Goal: Task Accomplishment & Management: Manage account settings

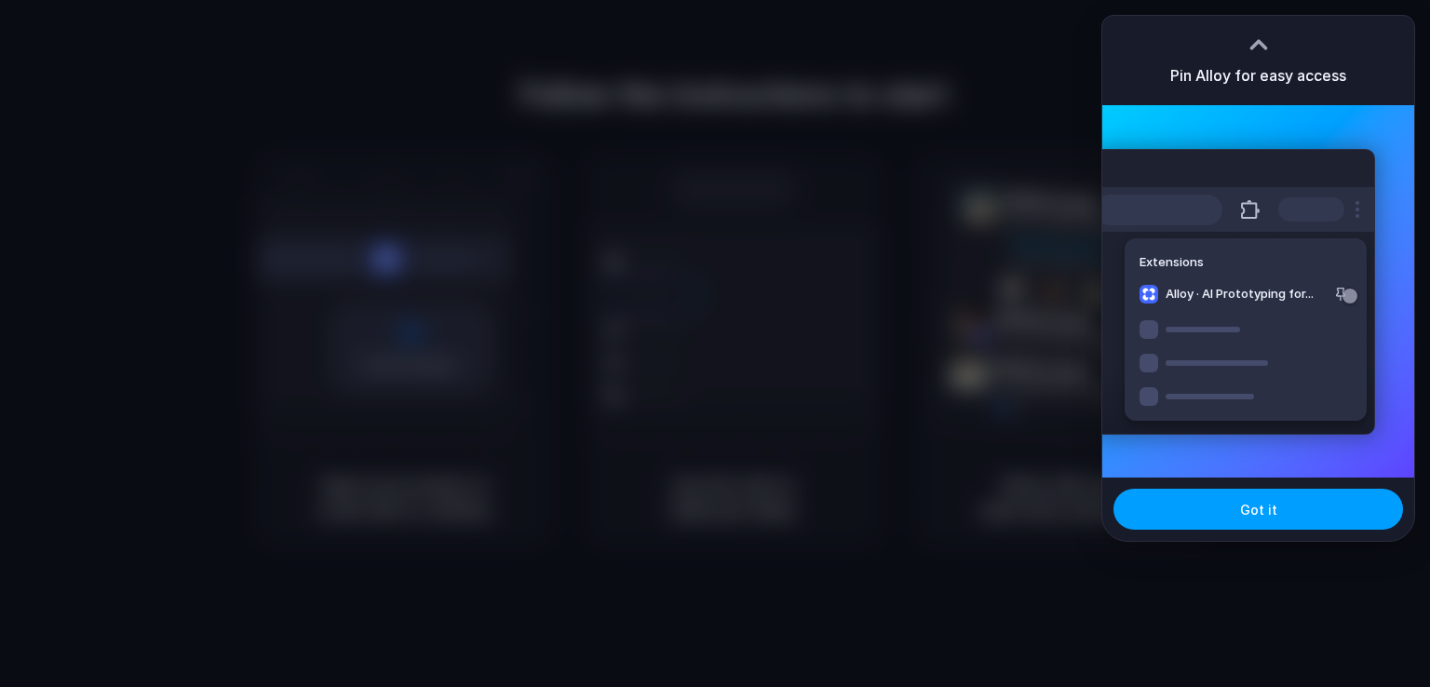
click at [1269, 507] on span "Got it" at bounding box center [1258, 510] width 37 height 20
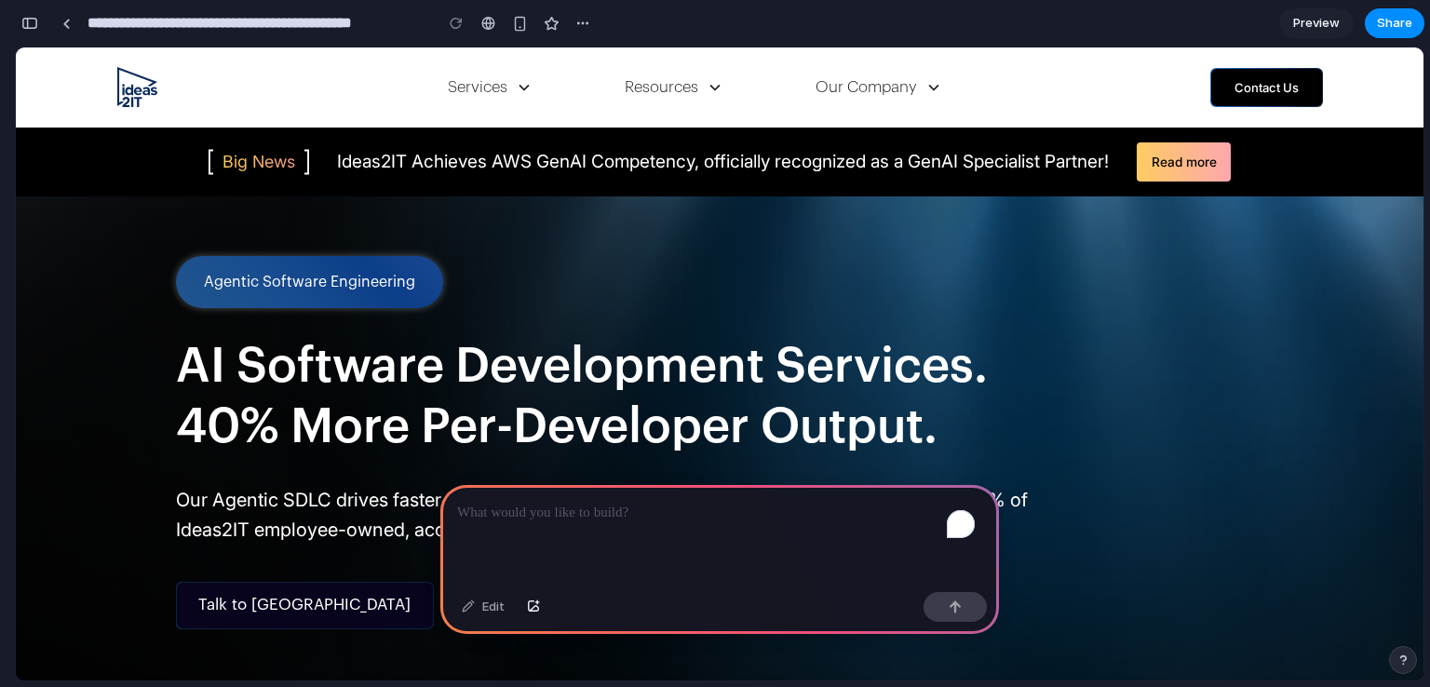
drag, startPoint x: 1084, startPoint y: 284, endPoint x: 377, endPoint y: 286, distance: 706.7
click at [377, 286] on div "Agentic Software Engineering" at bounding box center [309, 282] width 211 height 19
click at [301, 281] on div "Agentic Software Engineering" at bounding box center [309, 282] width 211 height 19
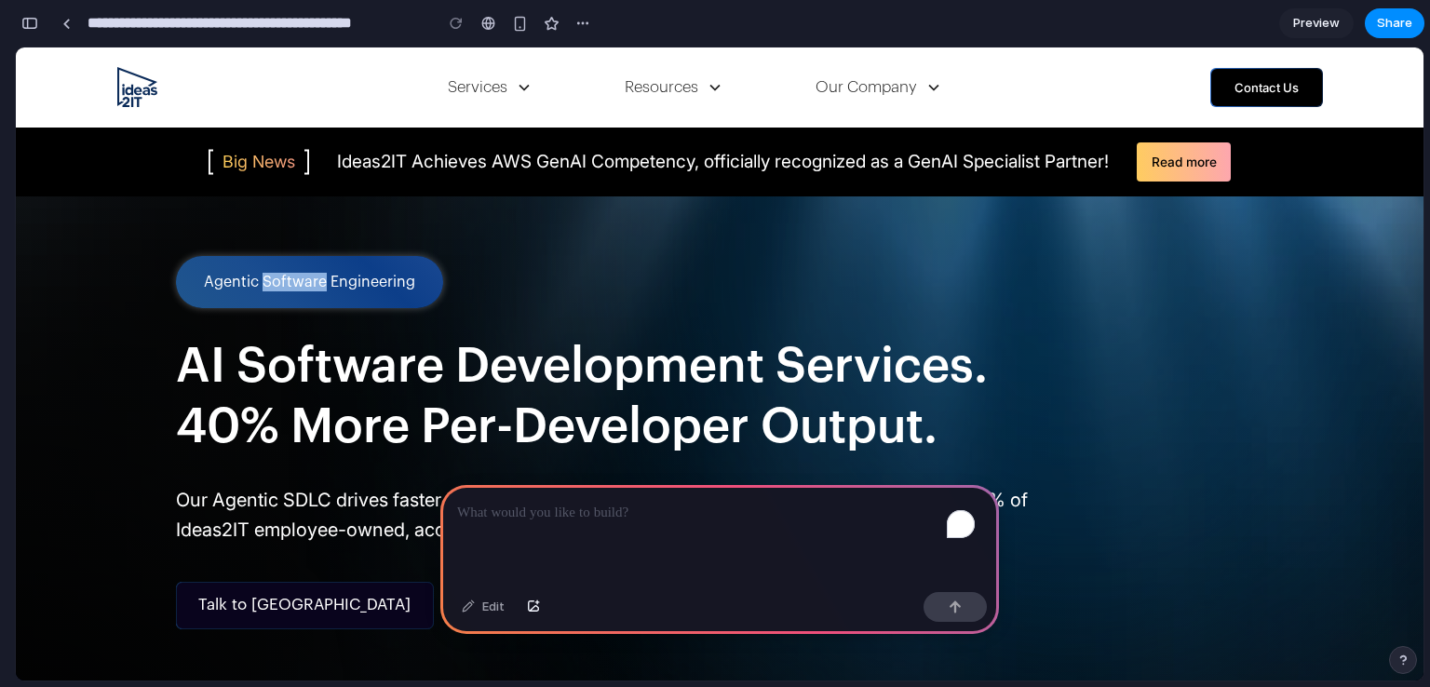
click at [301, 281] on div "Agentic Software Engineering" at bounding box center [309, 282] width 211 height 19
click at [484, 239] on img at bounding box center [825, 576] width 1196 height 760
click at [277, 165] on div "Big News" at bounding box center [259, 162] width 73 height 28
click at [142, 101] on img "Ideas2IT Logo" at bounding box center [137, 87] width 40 height 40
click at [472, 84] on div "Services" at bounding box center [478, 87] width 60 height 24
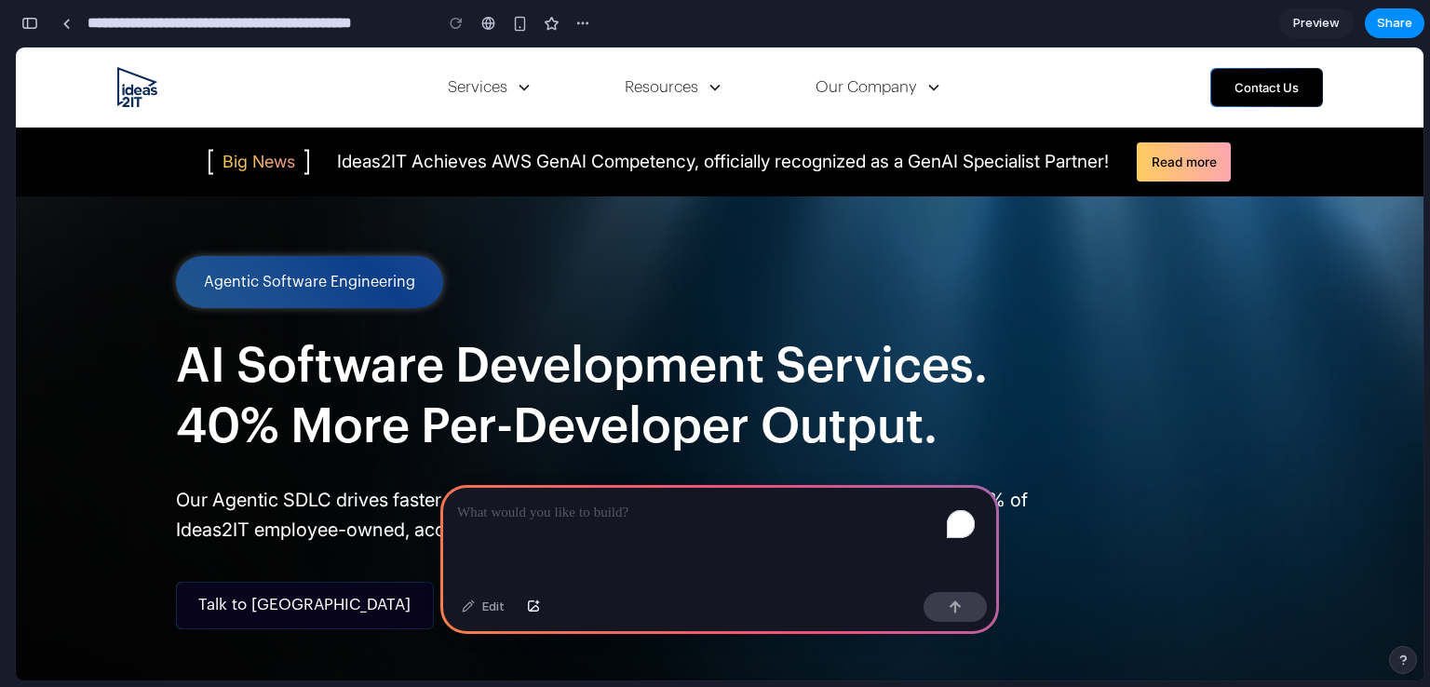
click at [519, 88] on icon at bounding box center [524, 88] width 10 height 7
click at [579, 22] on div "button" at bounding box center [582, 23] width 15 height 15
click at [24, 29] on div "button" at bounding box center [29, 23] width 17 height 13
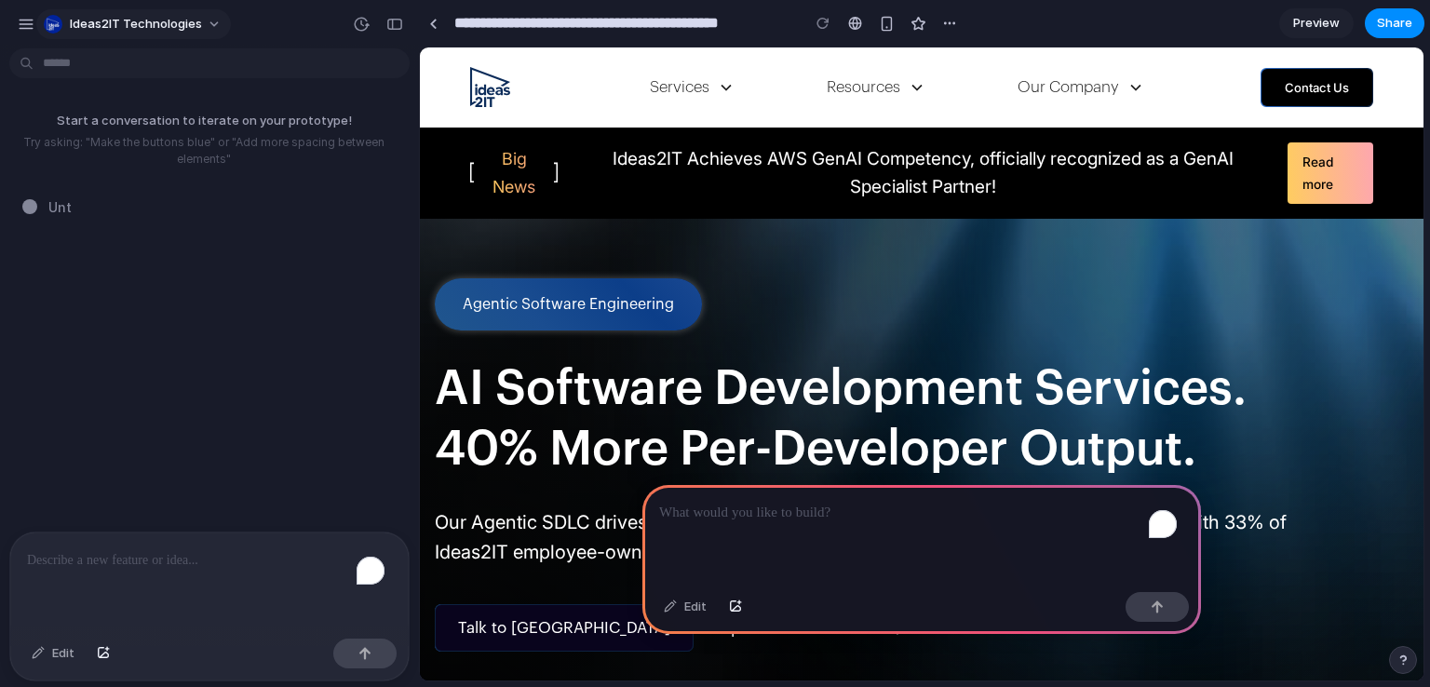
click at [37, 23] on div "Ideas2IT Technologies" at bounding box center [124, 24] width 214 height 30
click at [26, 28] on div "button" at bounding box center [26, 24] width 17 height 17
click at [393, 29] on div "button" at bounding box center [394, 24] width 17 height 13
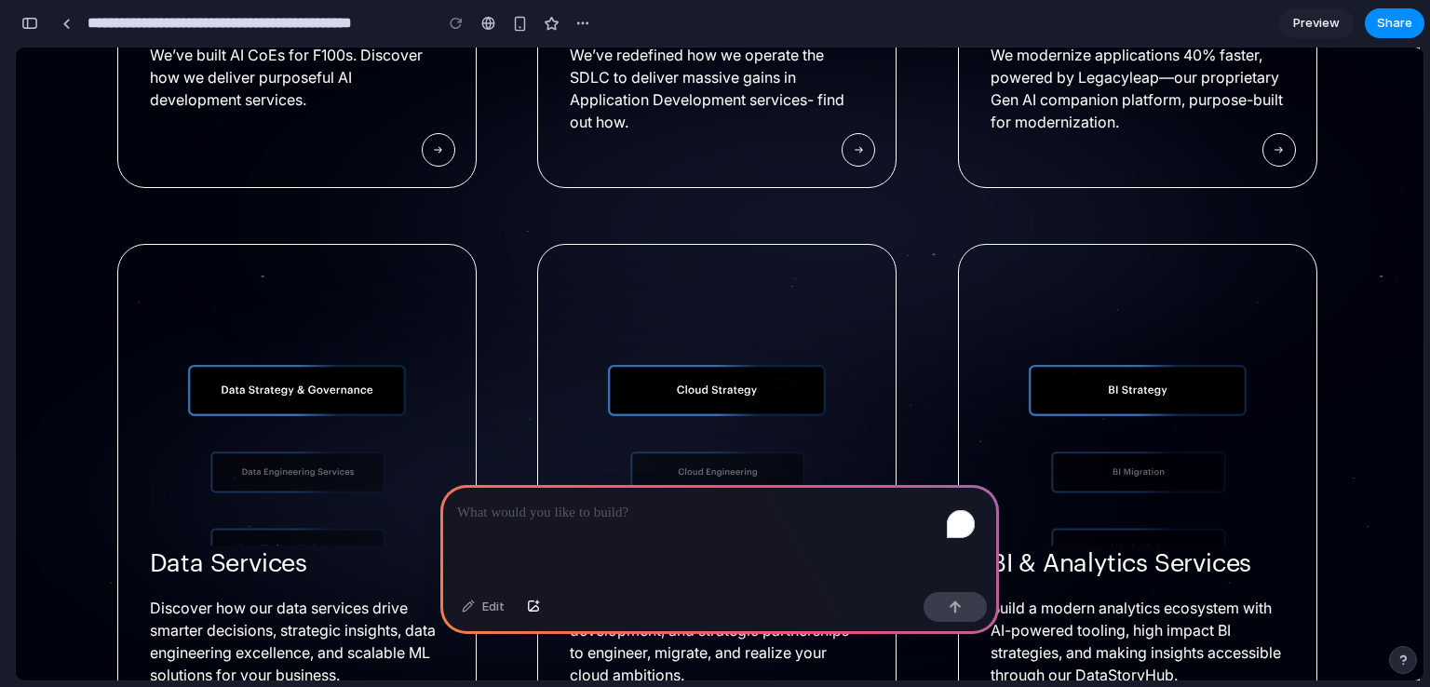
scroll to position [2685, 0]
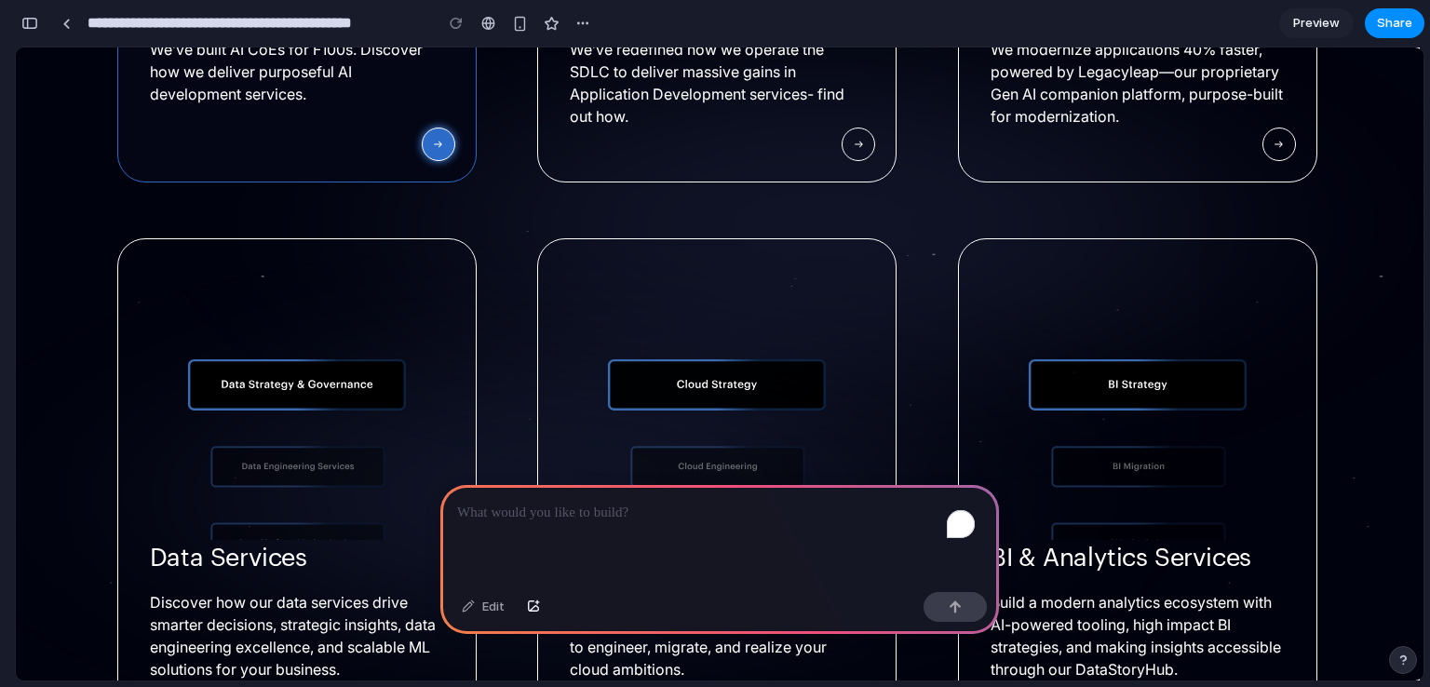
click at [422, 161] on link at bounding box center [439, 145] width 34 height 34
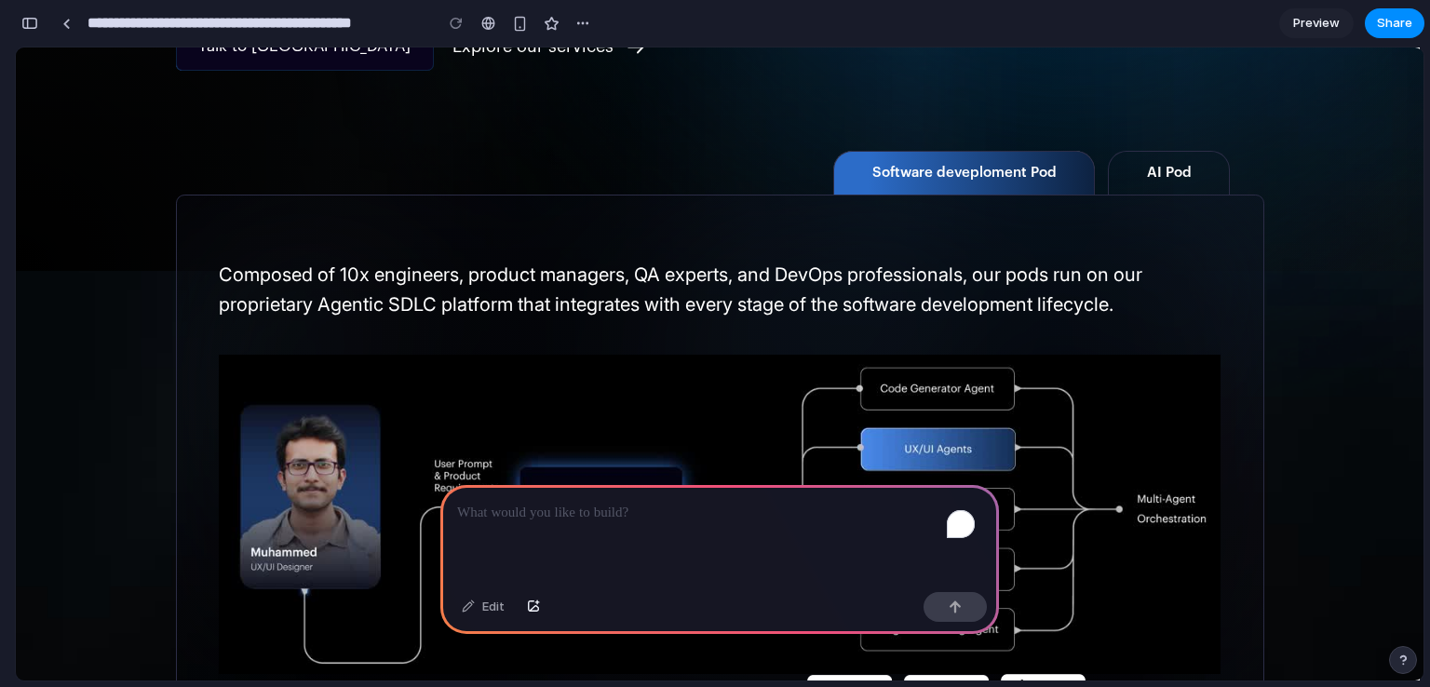
scroll to position [0, 0]
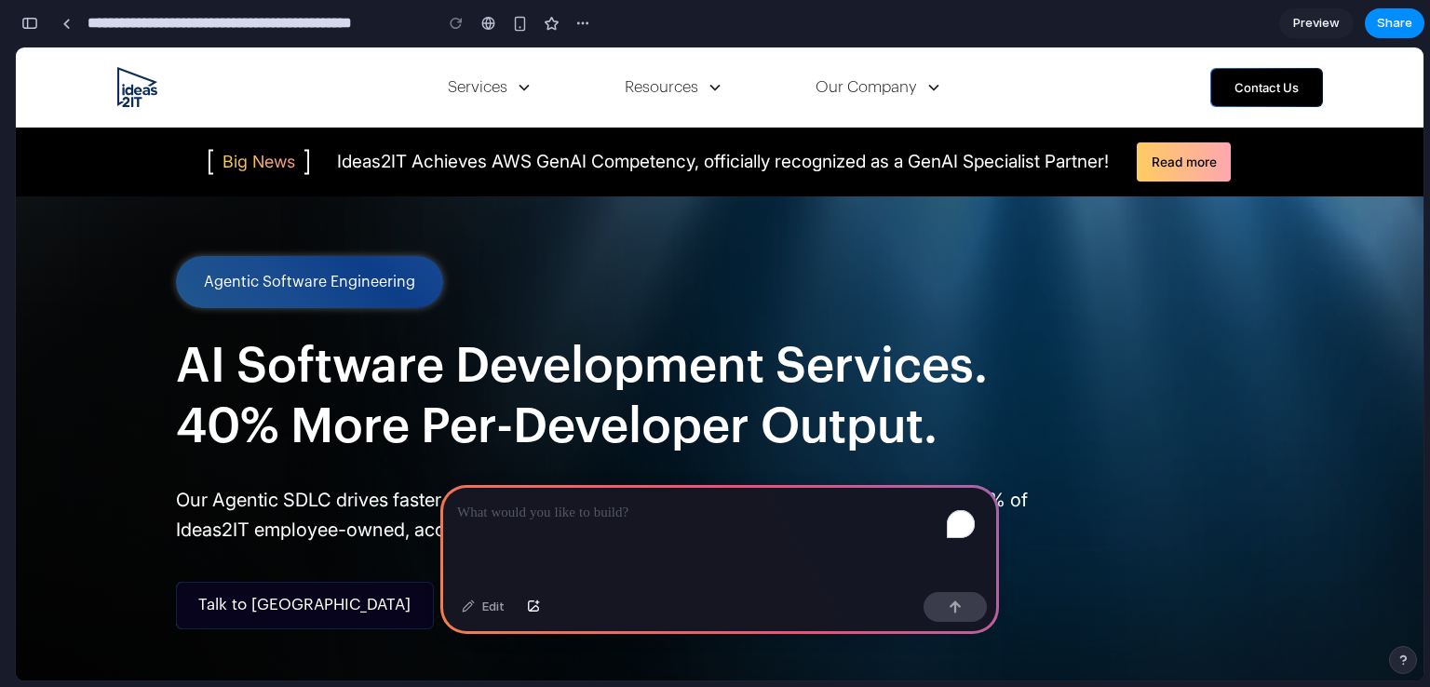
click at [628, 517] on div "To enrich screen reader interactions, please activate Accessibility in Grammarl…" at bounding box center [719, 535] width 559 height 100
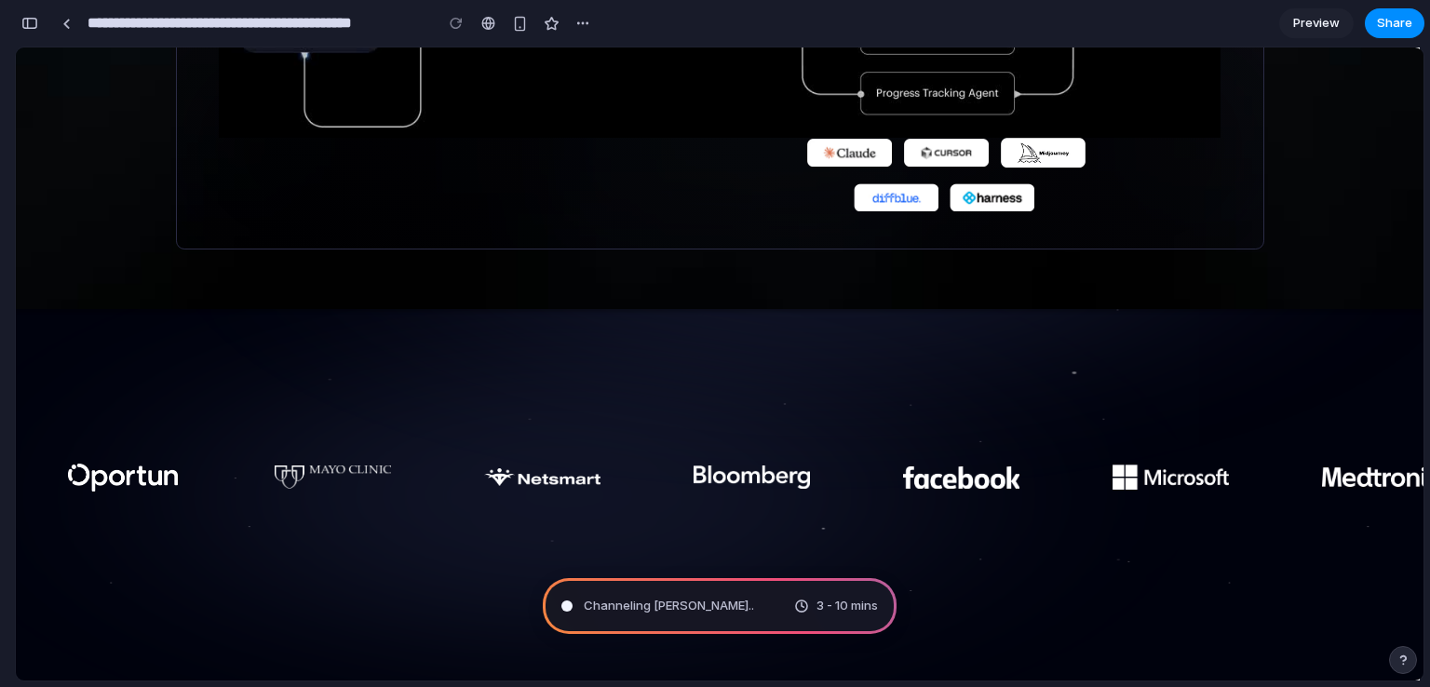
scroll to position [1181, 0]
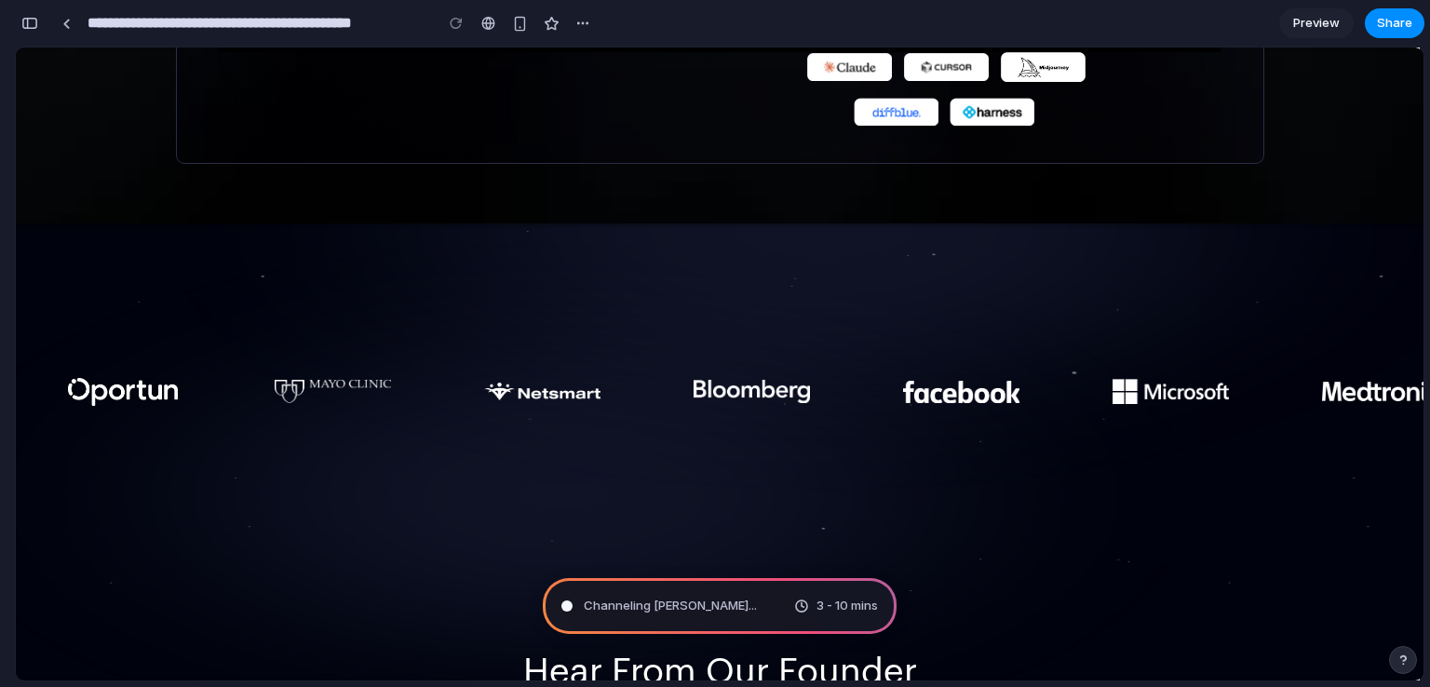
click at [668, 604] on span "Channeling [PERSON_NAME] ..." at bounding box center [670, 606] width 173 height 19
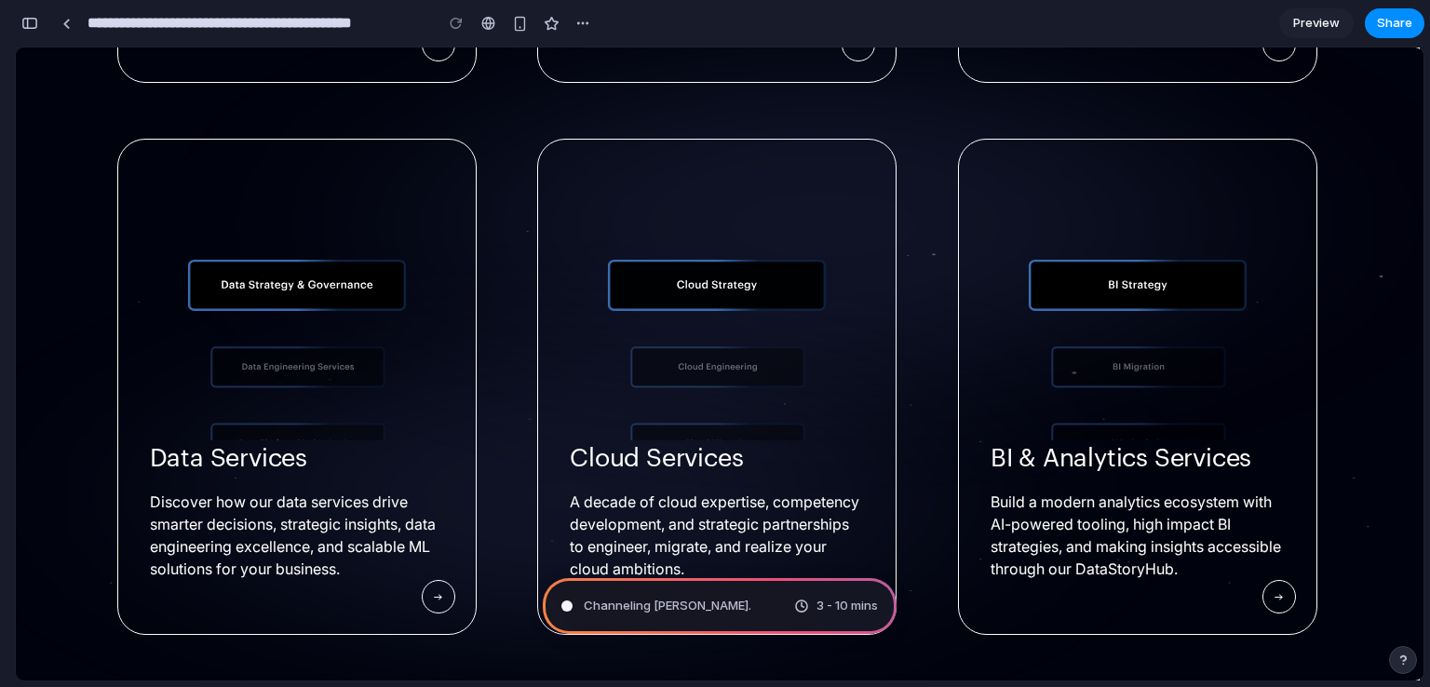
scroll to position [2871, 0]
click at [849, 61] on link at bounding box center [859, 45] width 34 height 34
click at [445, 61] on div at bounding box center [302, 45] width 305 height 34
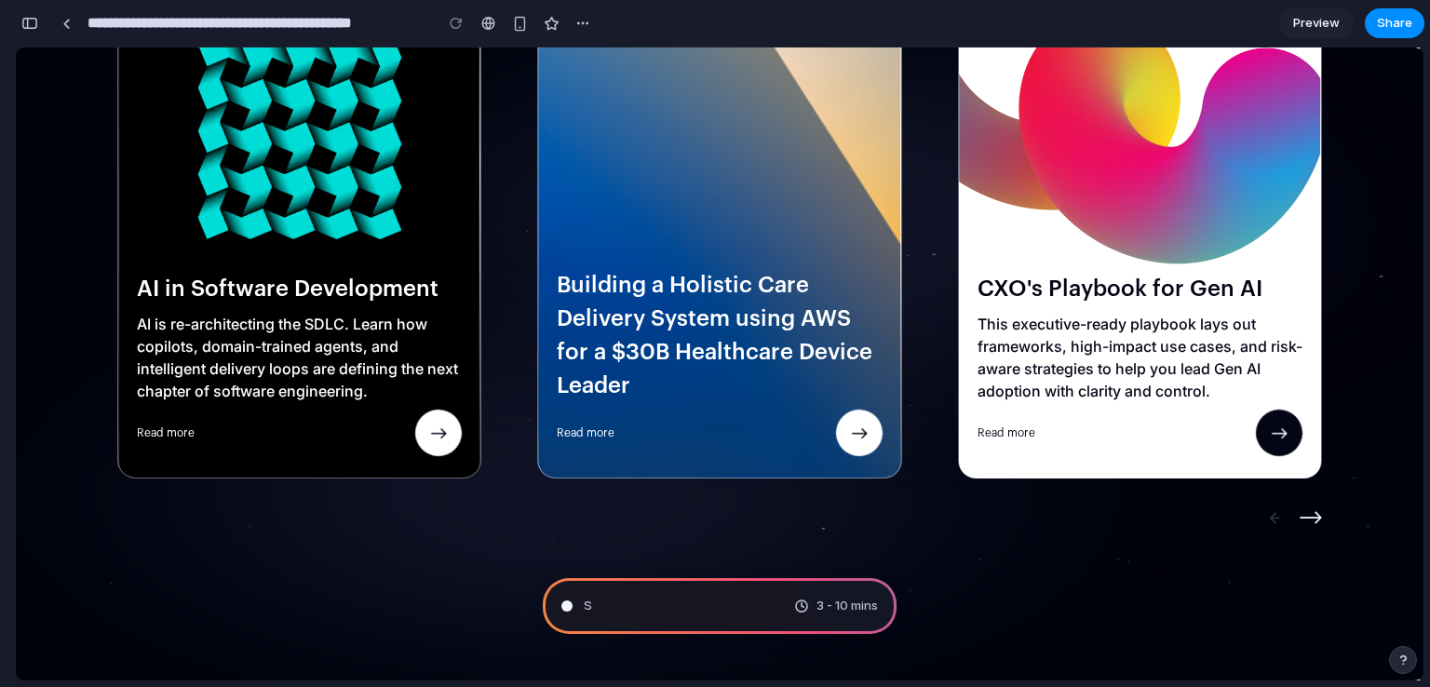
scroll to position [3858, 0]
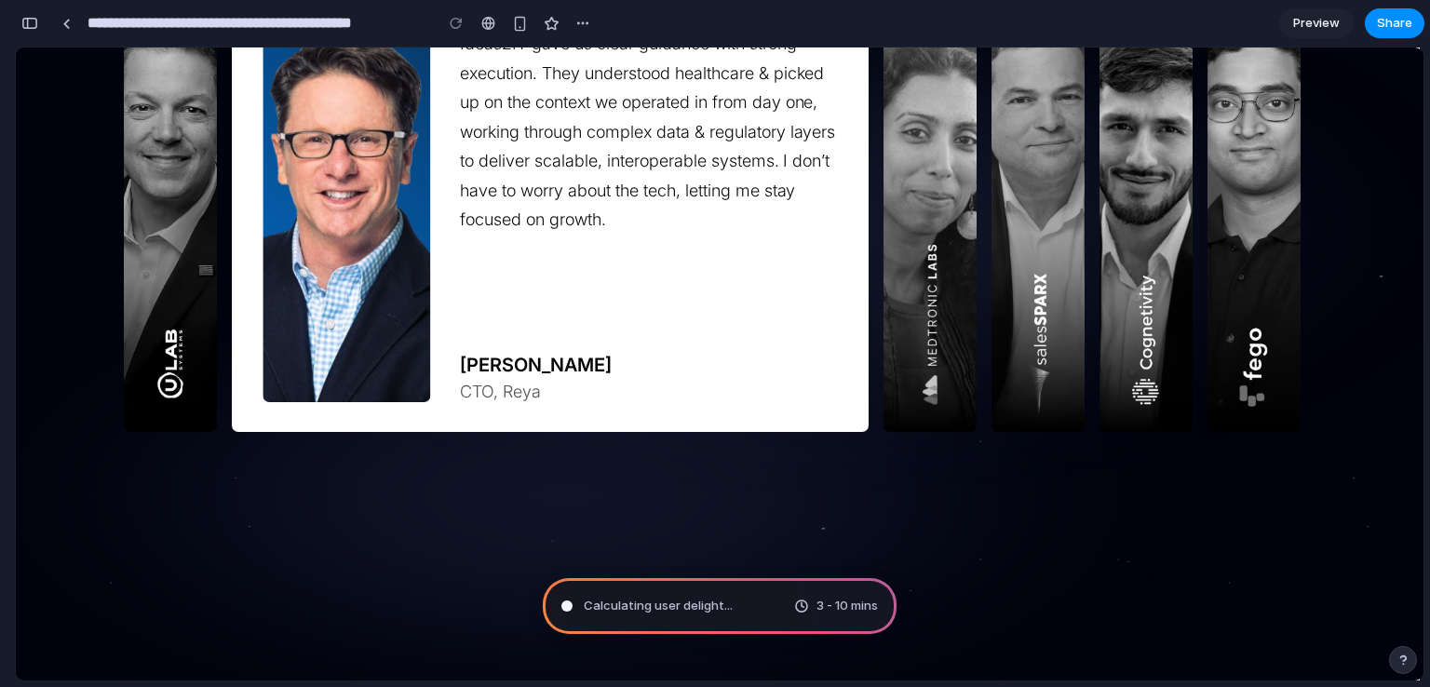
scroll to position [4719, 0]
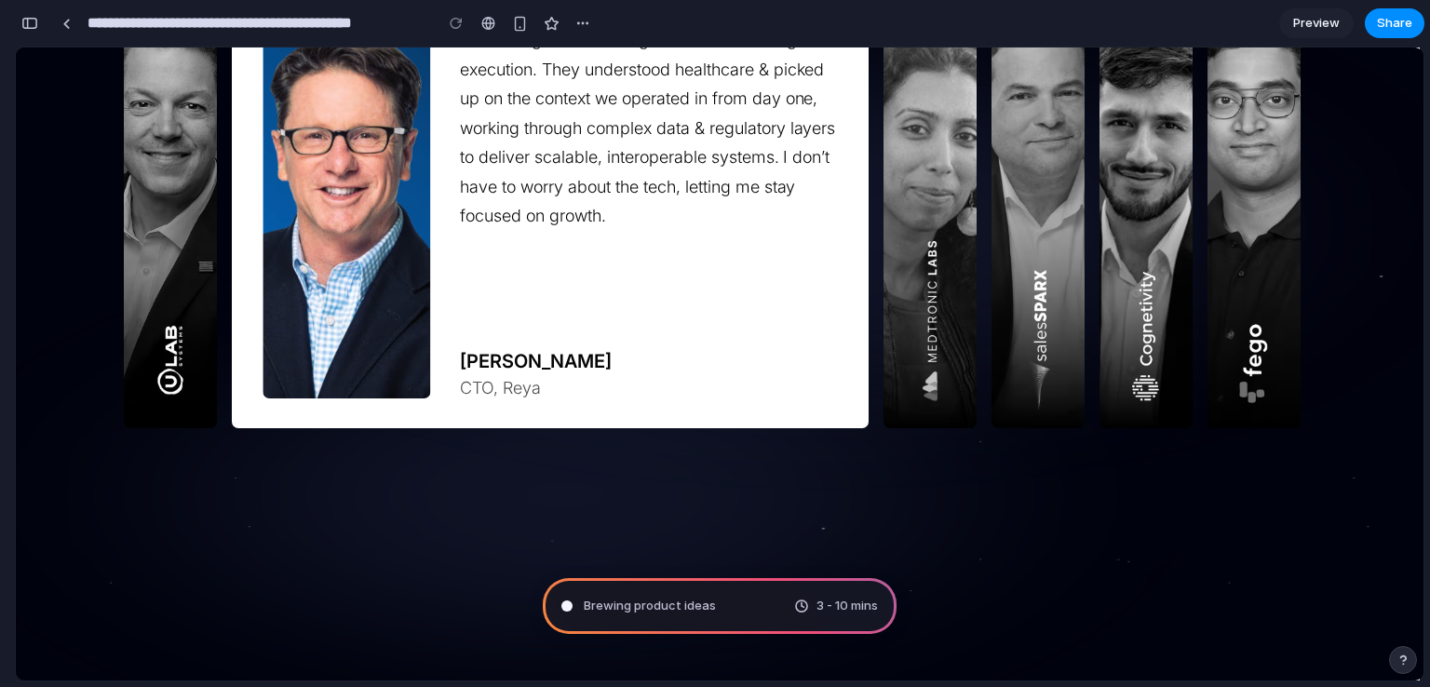
click at [19, 23] on button "button" at bounding box center [30, 23] width 30 height 30
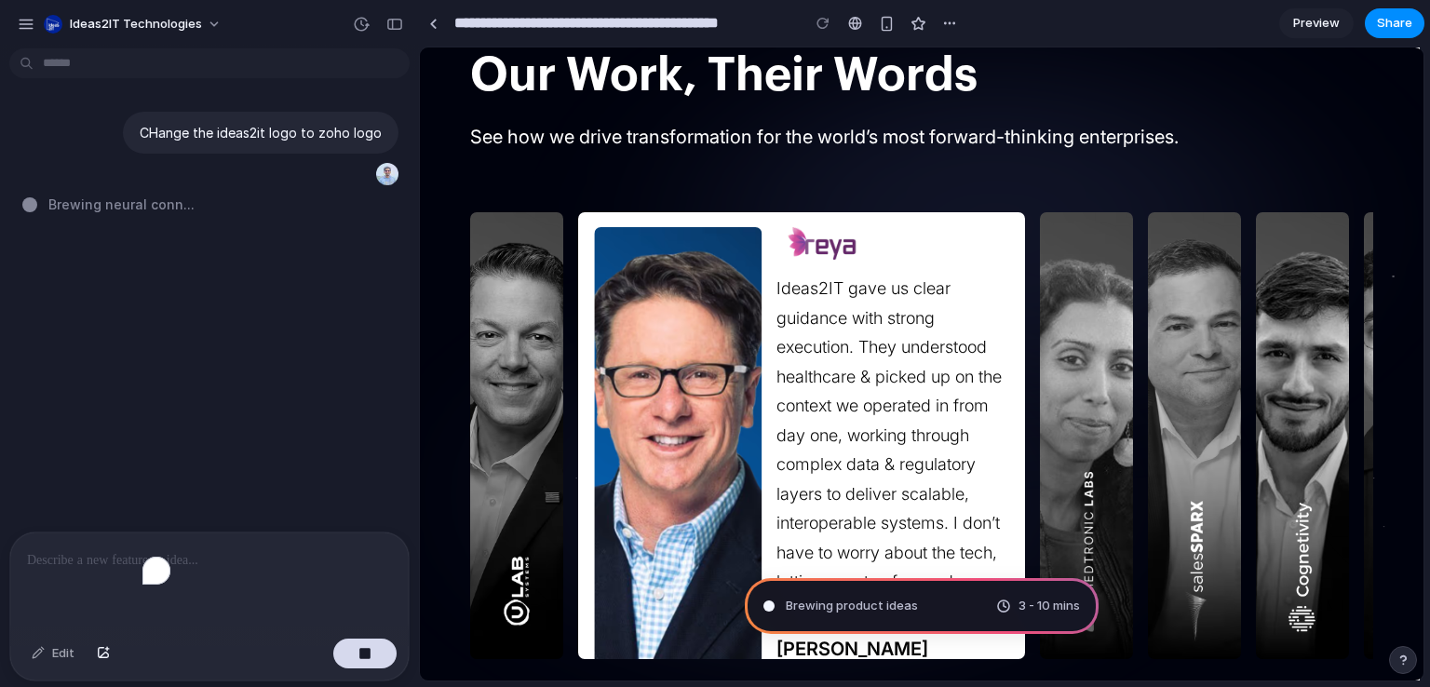
scroll to position [4950, 0]
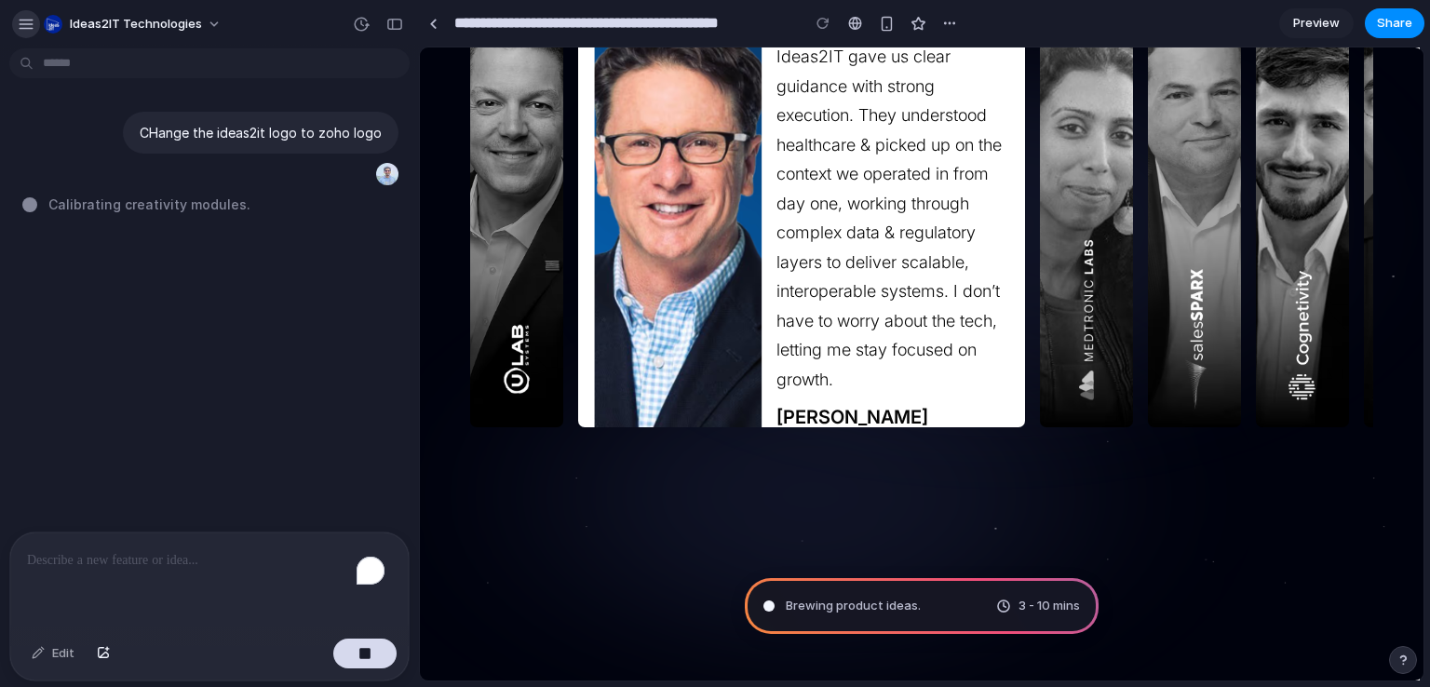
click at [21, 23] on div "button" at bounding box center [26, 24] width 17 height 17
click at [448, 33] on div "**********" at bounding box center [691, 24] width 545 height 34
click at [427, 26] on link at bounding box center [433, 23] width 28 height 28
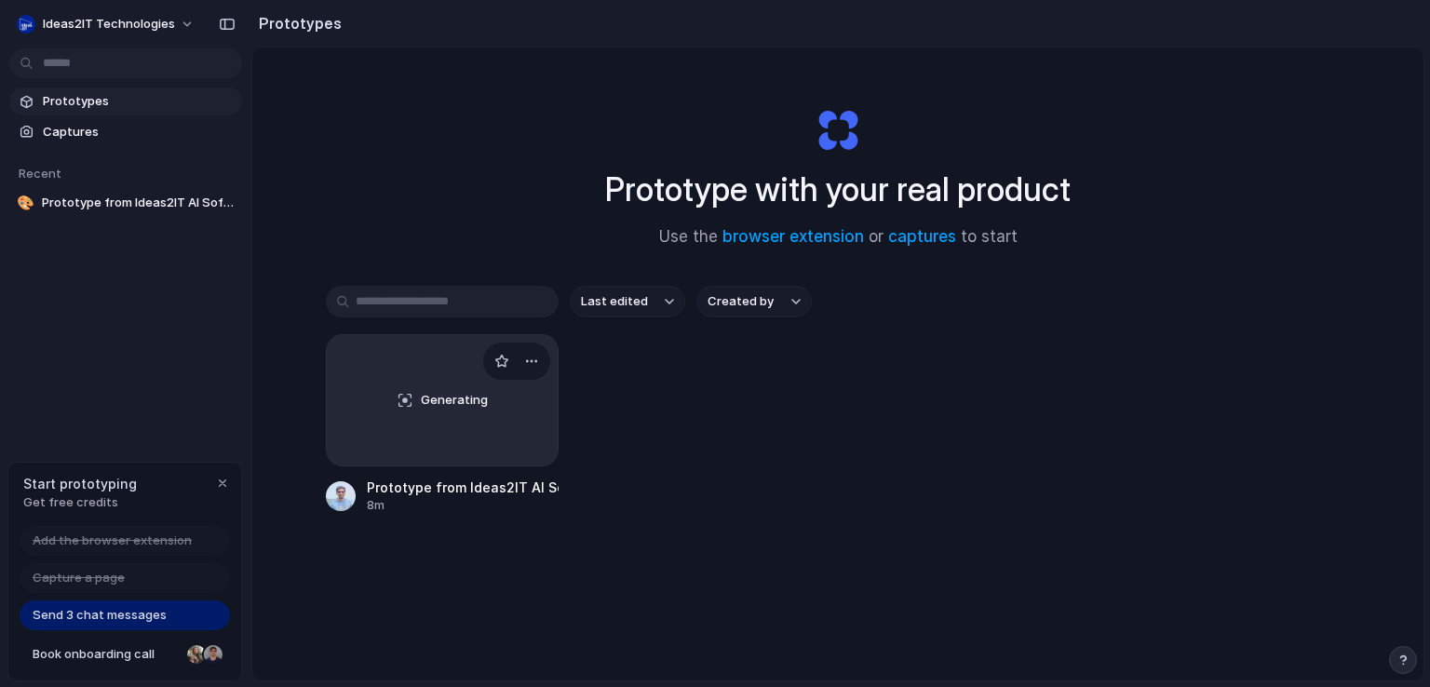
click at [495, 391] on div "Generating" at bounding box center [442, 400] width 231 height 130
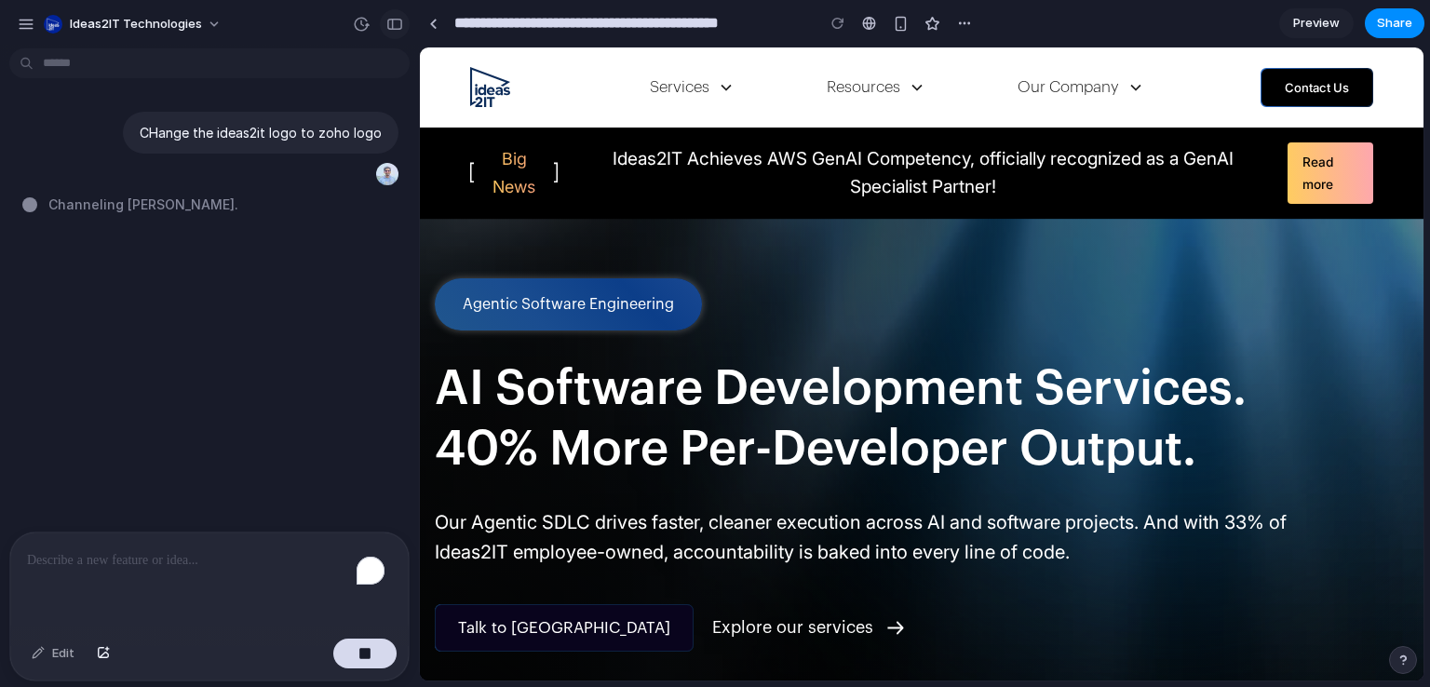
click at [391, 34] on button "button" at bounding box center [395, 24] width 30 height 30
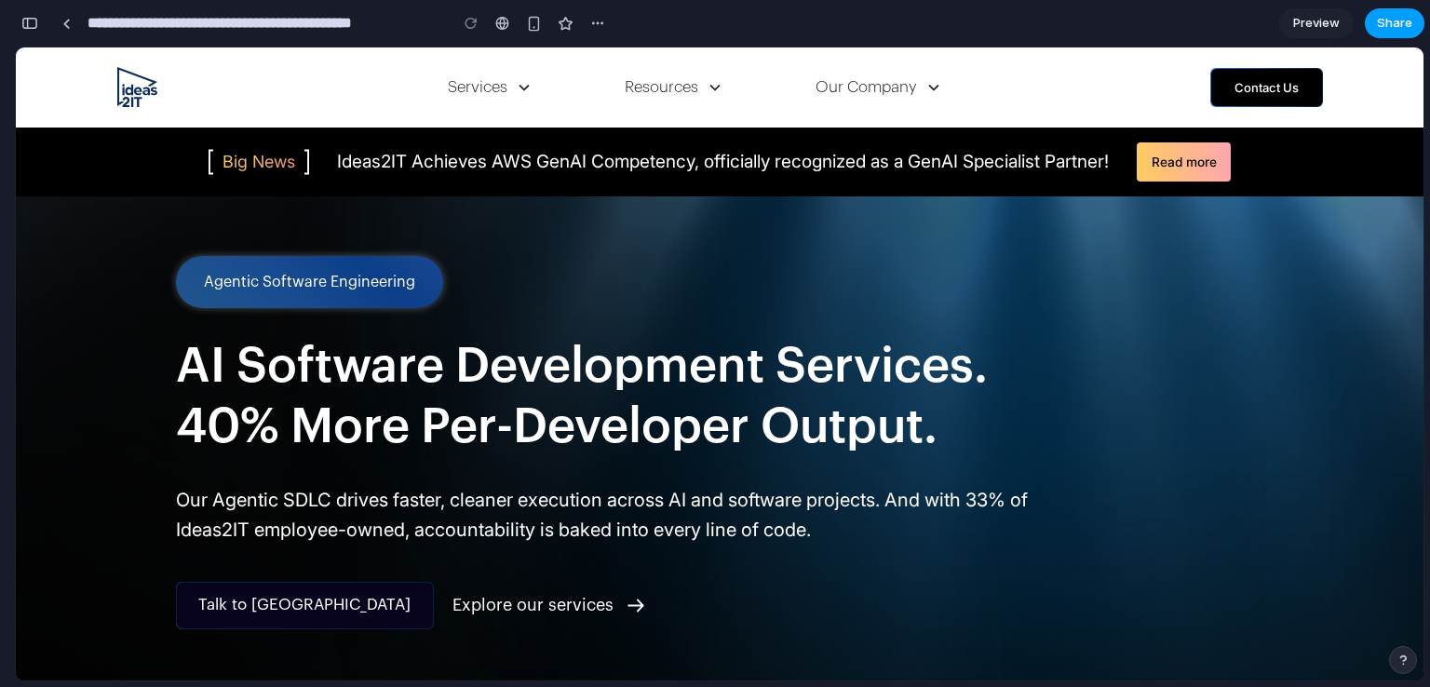
scroll to position [0, 16]
type input "**********"
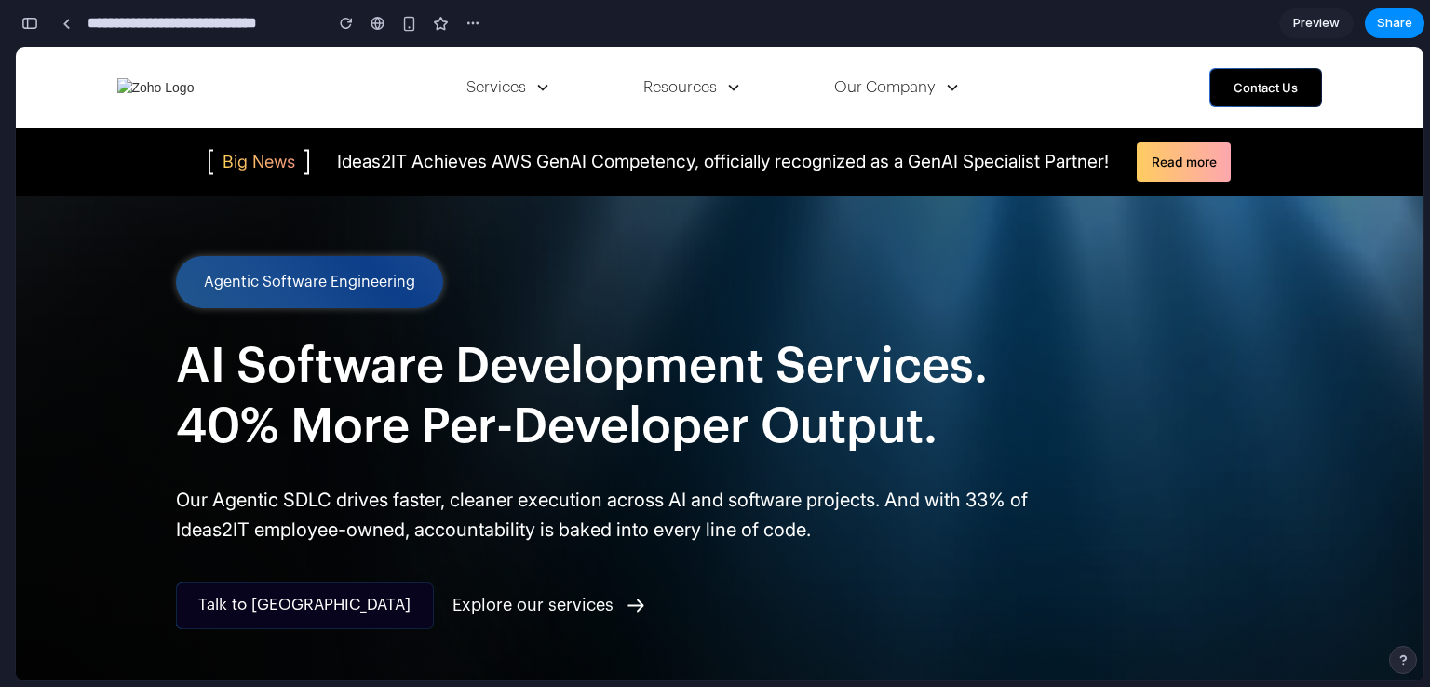
scroll to position [0, 0]
click at [68, 16] on link at bounding box center [66, 23] width 28 height 28
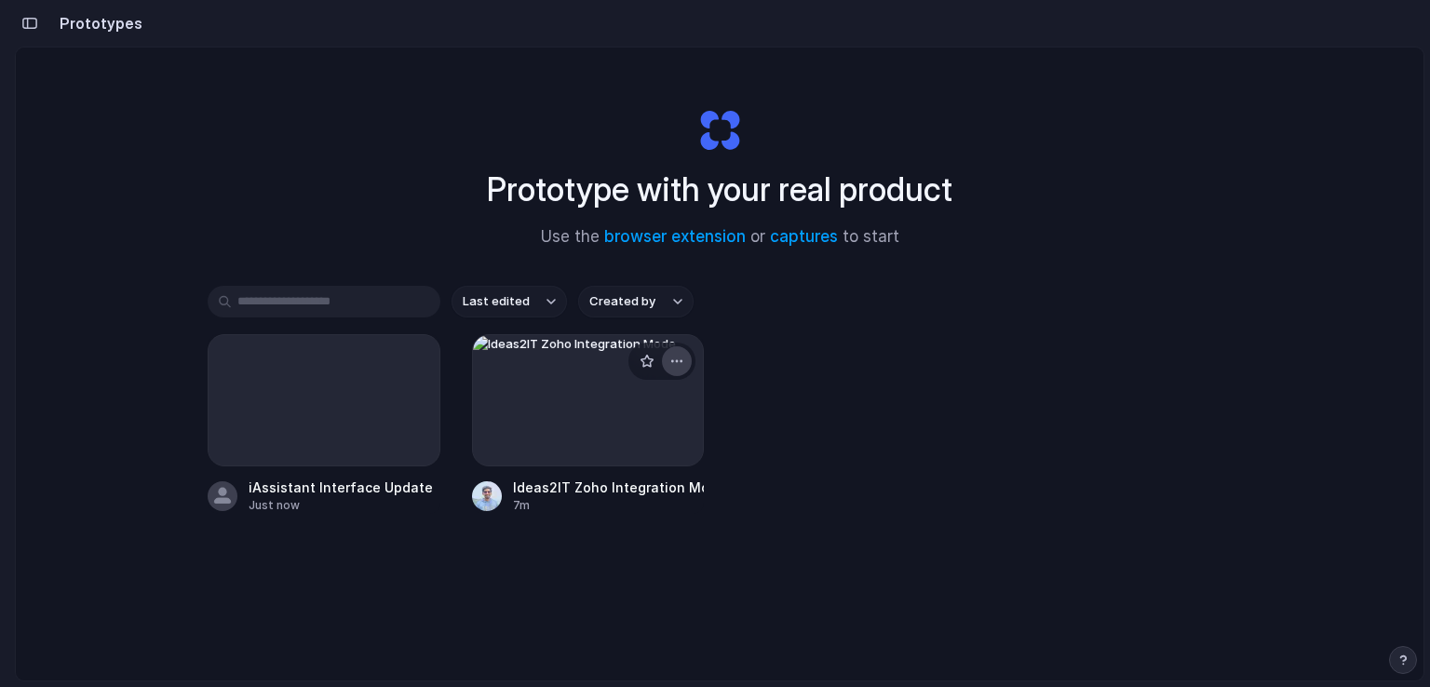
click at [674, 362] on div "button" at bounding box center [676, 361] width 15 height 15
click at [626, 485] on li "Delete" at bounding box center [620, 493] width 132 height 30
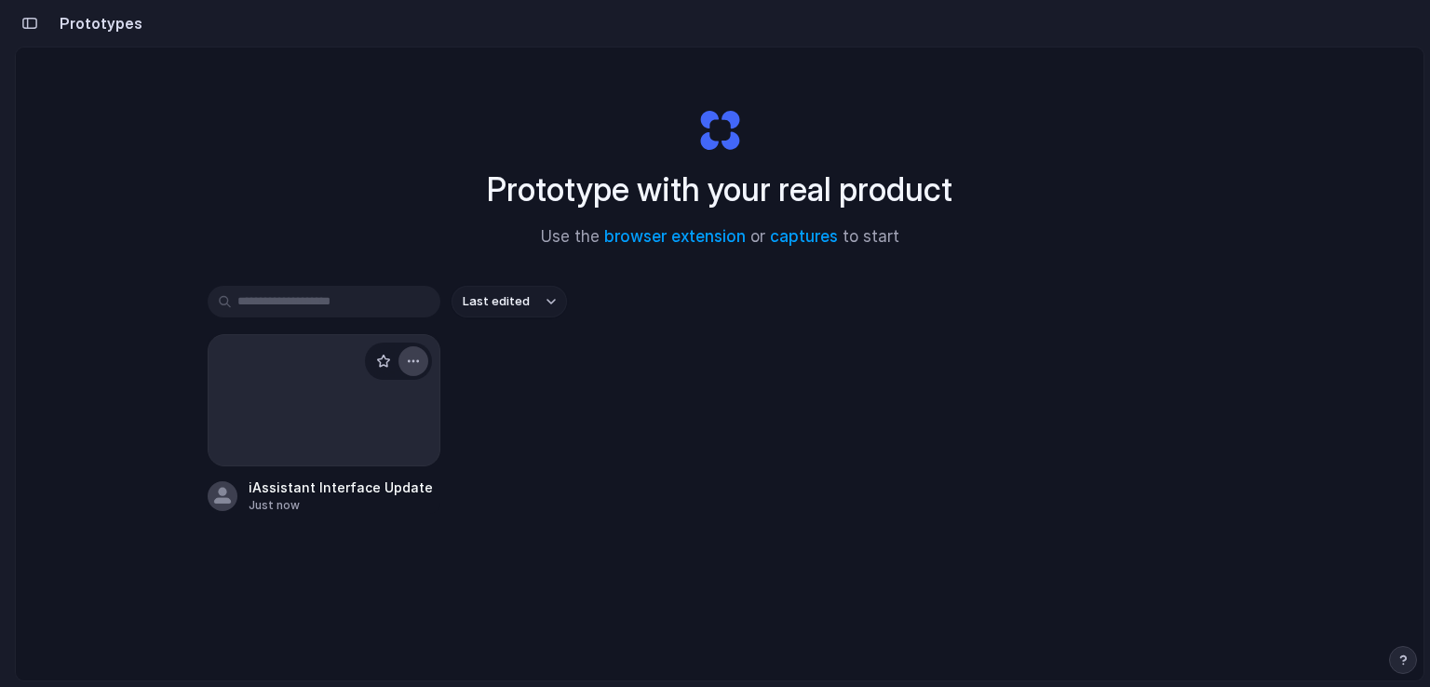
click at [406, 356] on div "button" at bounding box center [413, 361] width 15 height 15
click at [356, 479] on li "Delete" at bounding box center [356, 493] width 132 height 30
